Goal: Information Seeking & Learning: Learn about a topic

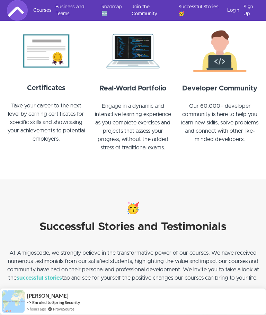
scroll to position [606, 0]
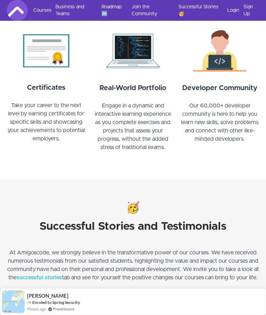
click at [38, 66] on img at bounding box center [46, 50] width 79 height 47
click at [36, 52] on img at bounding box center [46, 50] width 79 height 47
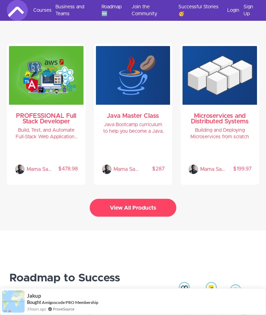
scroll to position [1306, 0]
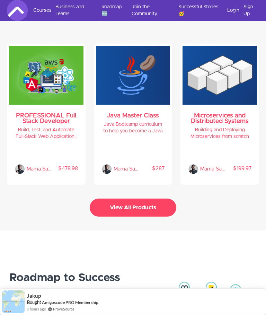
click at [151, 213] on button "View All Products" at bounding box center [133, 207] width 87 height 18
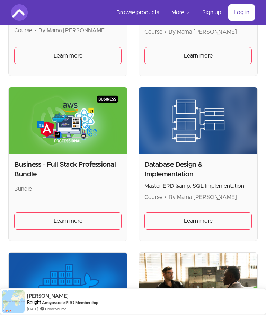
scroll to position [267, 0]
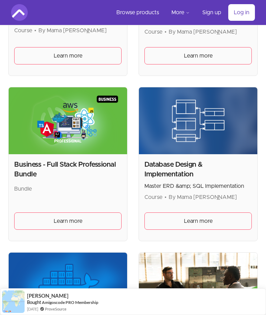
click at [39, 116] on img at bounding box center [68, 120] width 118 height 66
click at [58, 217] on span "Learn more" at bounding box center [68, 221] width 29 height 8
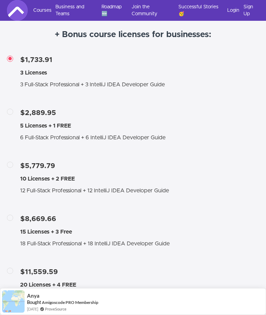
scroll to position [1387, 0]
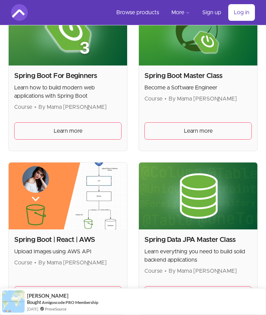
scroll to position [2359, 0]
click at [212, 122] on link "Learn more" at bounding box center [197, 130] width 107 height 17
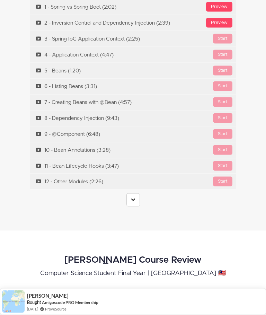
scroll to position [2469, 0]
click at [133, 193] on link at bounding box center [132, 199] width 13 height 13
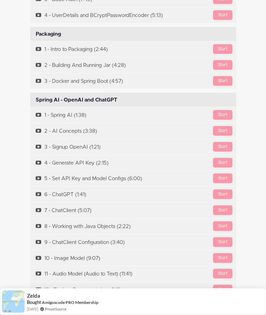
scroll to position [4752, 0]
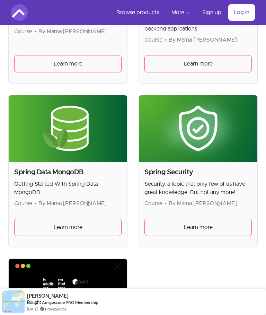
scroll to position [2583, 0]
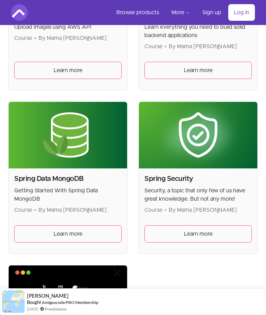
click at [208, 186] on p "Security, a topic that only few of us have great knowledge. But not any more!" at bounding box center [197, 194] width 107 height 17
click at [219, 174] on h2 "Spring Security" at bounding box center [197, 179] width 107 height 10
click at [205, 225] on link "Learn more" at bounding box center [197, 233] width 107 height 17
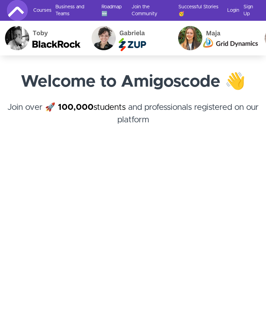
click at [44, 8] on link "Courses" at bounding box center [41, 10] width 17 height 7
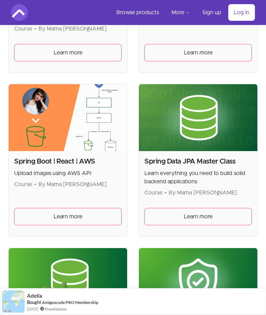
scroll to position [2437, 0]
click at [50, 208] on link "Learn more" at bounding box center [67, 216] width 107 height 17
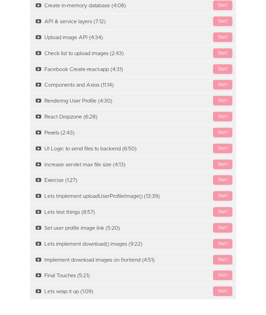
scroll to position [803, 0]
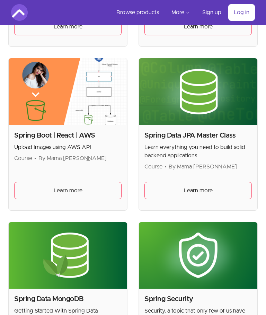
scroll to position [2463, 0]
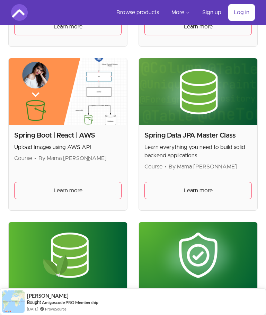
click at [220, 149] on div "Spring Data JPA Master Class Learn everything you need to build solid backend a…" at bounding box center [198, 167] width 118 height 85
click at [215, 182] on link "Learn more" at bounding box center [197, 190] width 107 height 17
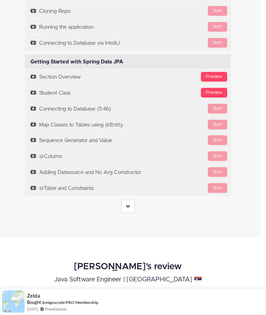
scroll to position [2090, 5]
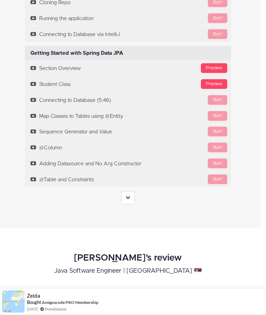
click at [125, 186] on div "Course Curriculum Course Overview Available in days days after you enroll Previ…" at bounding box center [128, 24] width 216 height 373
click at [131, 191] on link at bounding box center [127, 197] width 13 height 13
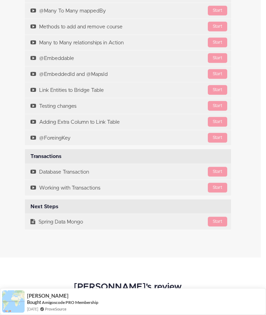
scroll to position [2939, 5]
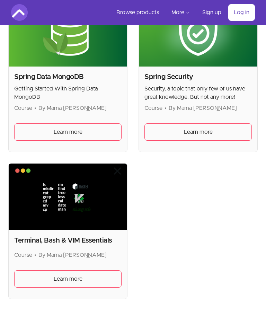
scroll to position [2684, 0]
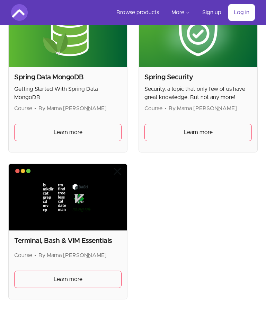
click at [40, 124] on link "Learn more" at bounding box center [67, 132] width 107 height 17
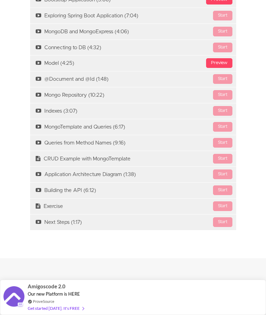
scroll to position [724, 0]
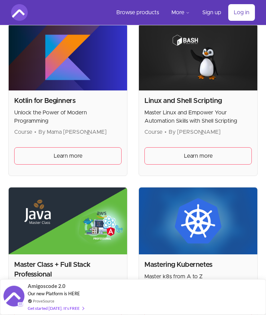
scroll to position [1494, 0]
click at [54, 214] on img at bounding box center [68, 220] width 118 height 66
click at [48, 304] on link "Learn more" at bounding box center [67, 312] width 107 height 17
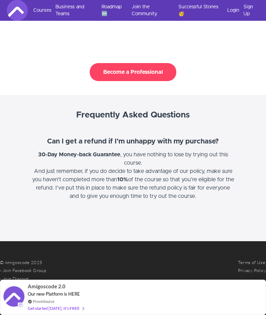
scroll to position [2048, 0]
